Goal: Task Accomplishment & Management: Manage account settings

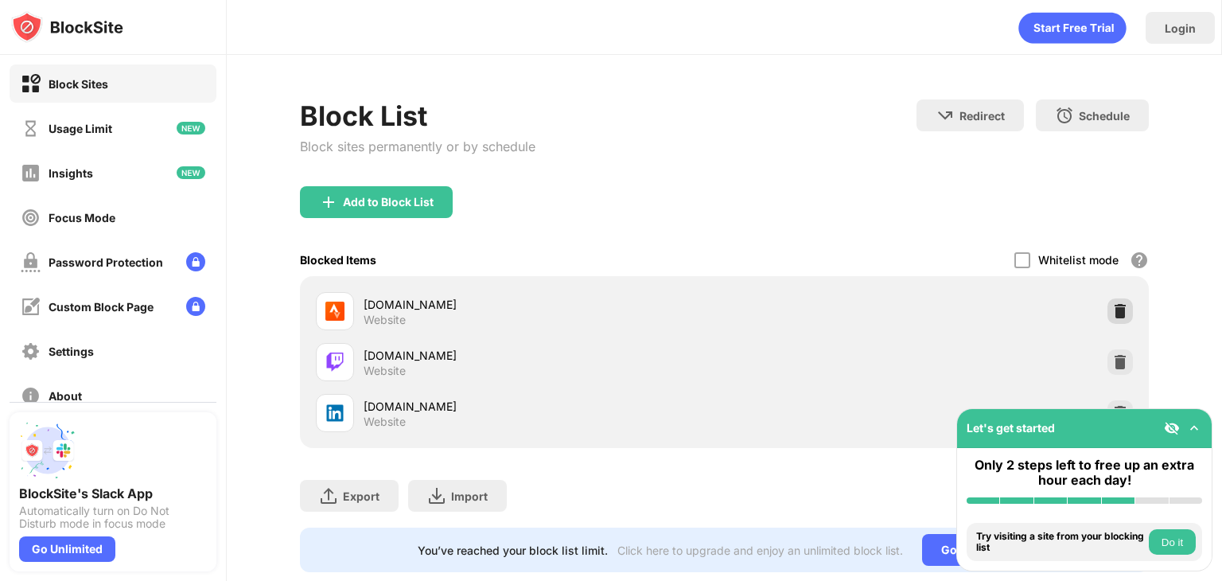
click at [1114, 303] on img at bounding box center [1120, 311] width 16 height 16
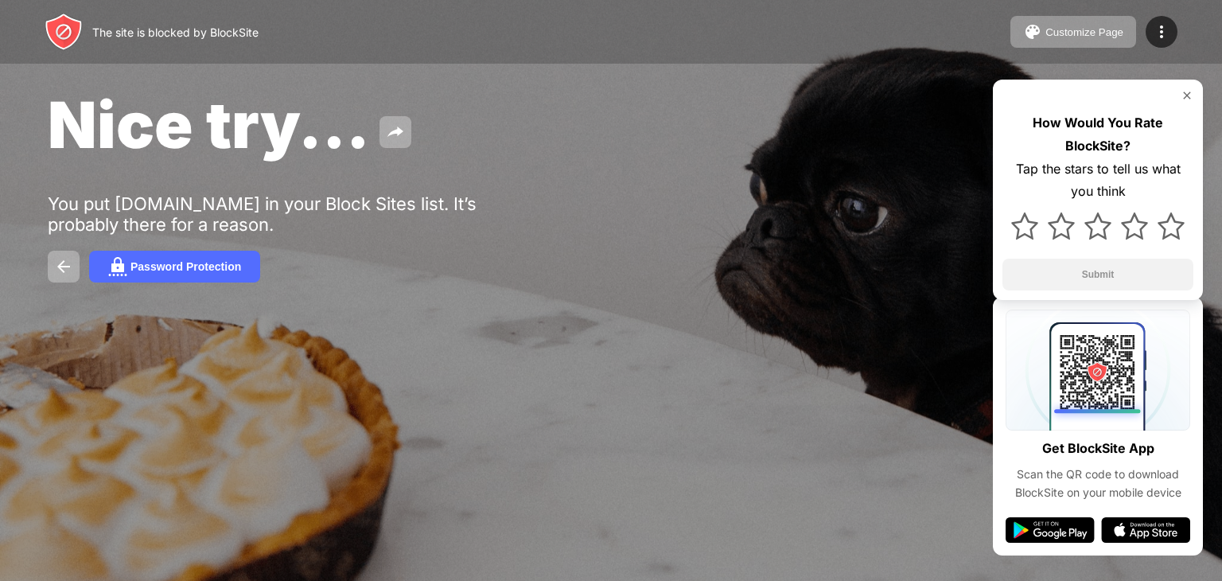
click at [664, 179] on div "Nice try... You put [DOMAIN_NAME] in your Block Sites list. It’s probably there…" at bounding box center [611, 184] width 1222 height 368
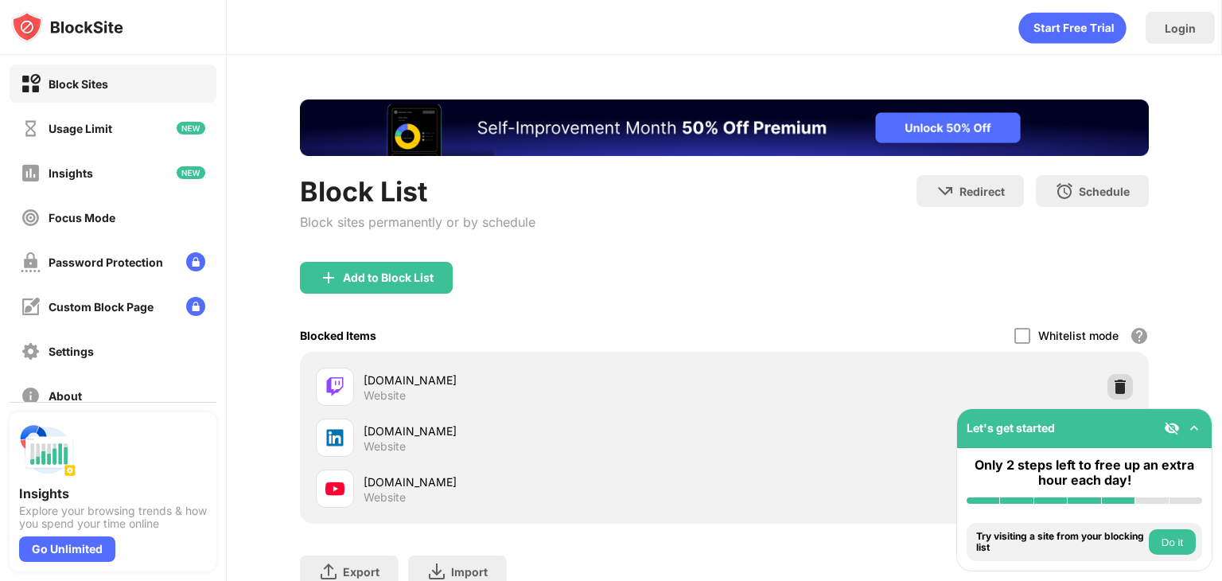
click at [1122, 390] on img at bounding box center [1120, 387] width 16 height 16
